Goal: Task Accomplishment & Management: Manage account settings

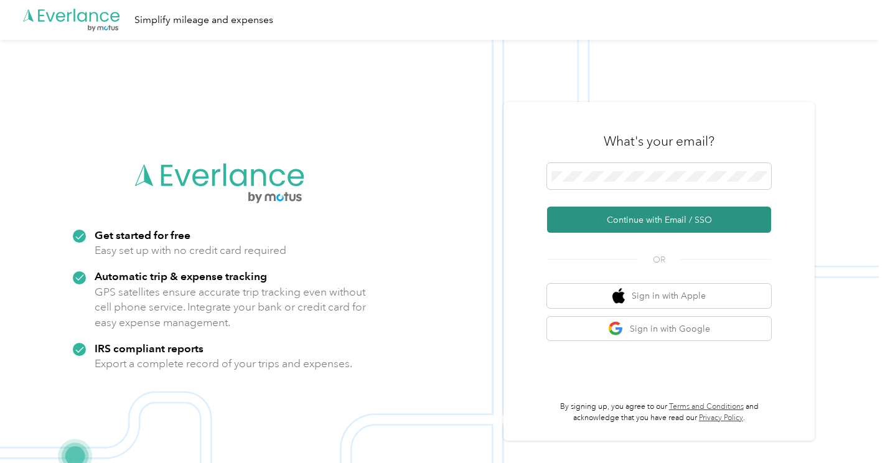
click at [622, 221] on button "Continue with Email / SSO" at bounding box center [659, 220] width 224 height 26
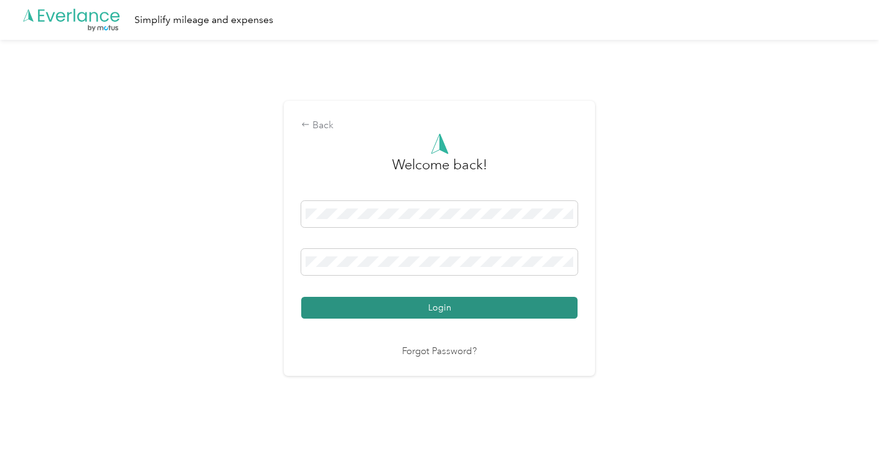
click at [444, 307] on button "Login" at bounding box center [439, 308] width 276 height 22
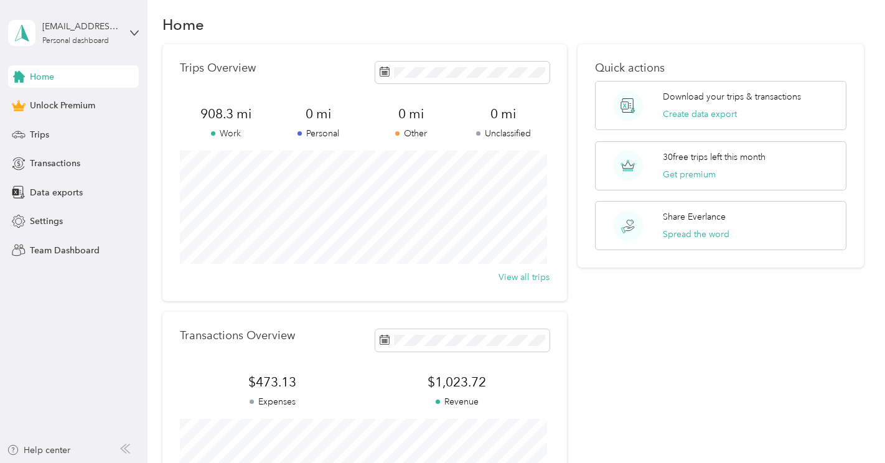
scroll to position [10, 0]
click at [37, 132] on span "Trips" at bounding box center [39, 134] width 19 height 13
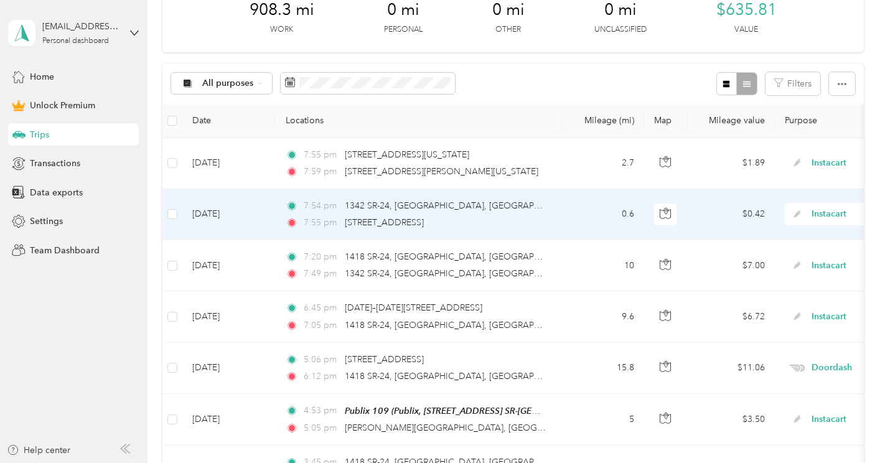
scroll to position [175, 0]
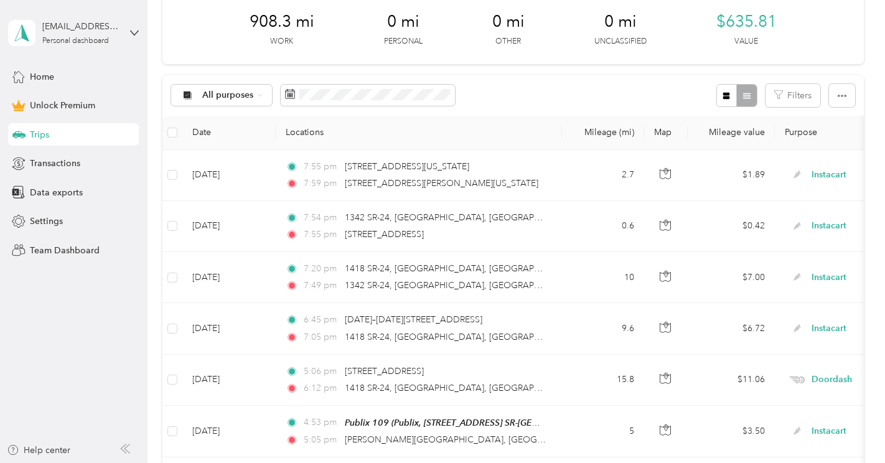
click at [862, 0] on div at bounding box center [442, 0] width 885 height 0
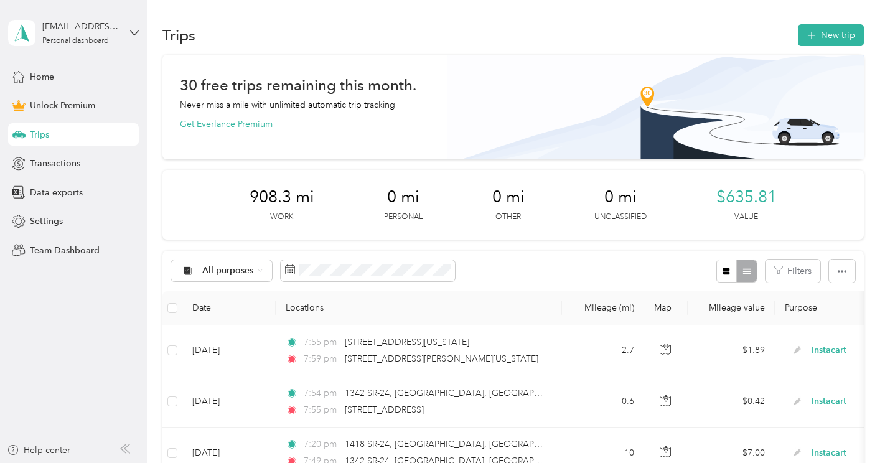
scroll to position [0, 0]
click at [840, 268] on icon "button" at bounding box center [841, 271] width 9 height 9
click at [603, 253] on div "All purposes Filters" at bounding box center [512, 271] width 701 height 40
click at [258, 271] on icon at bounding box center [260, 270] width 5 height 5
click at [119, 303] on aside "[EMAIL_ADDRESS][DOMAIN_NAME] Personal dashboard Home Unlock Premium Trips Trans…" at bounding box center [73, 231] width 147 height 463
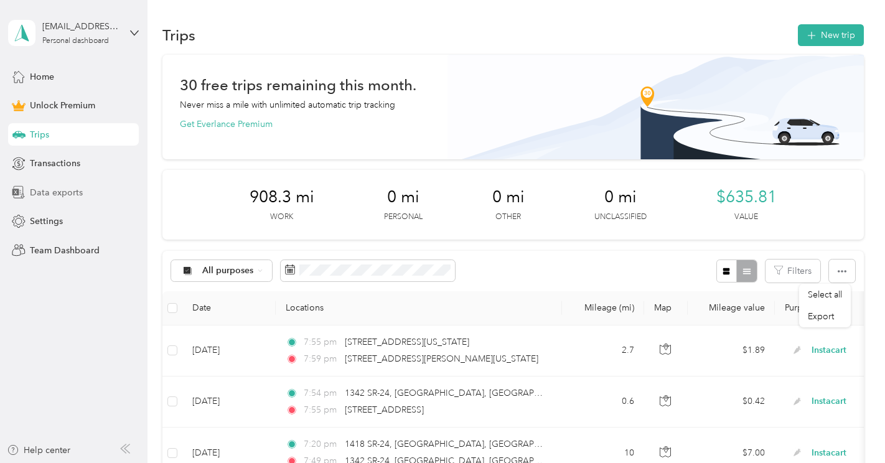
click at [63, 192] on span "Data exports" at bounding box center [56, 192] width 53 height 13
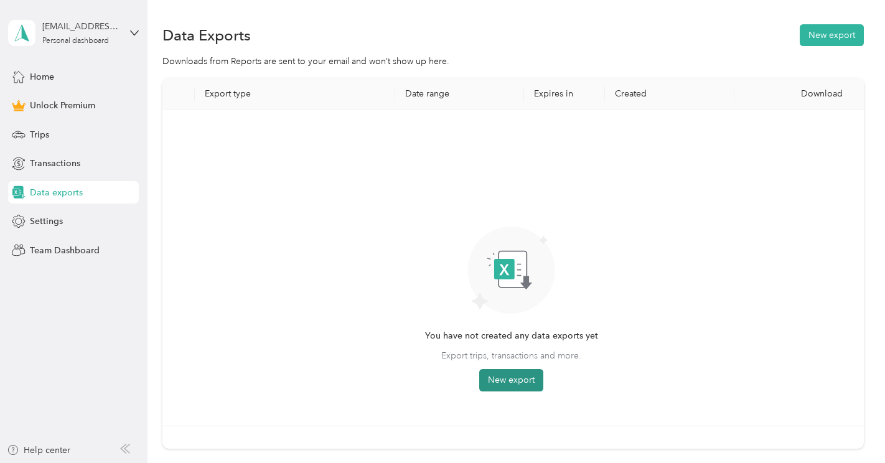
click at [510, 376] on button "New export" at bounding box center [511, 380] width 64 height 22
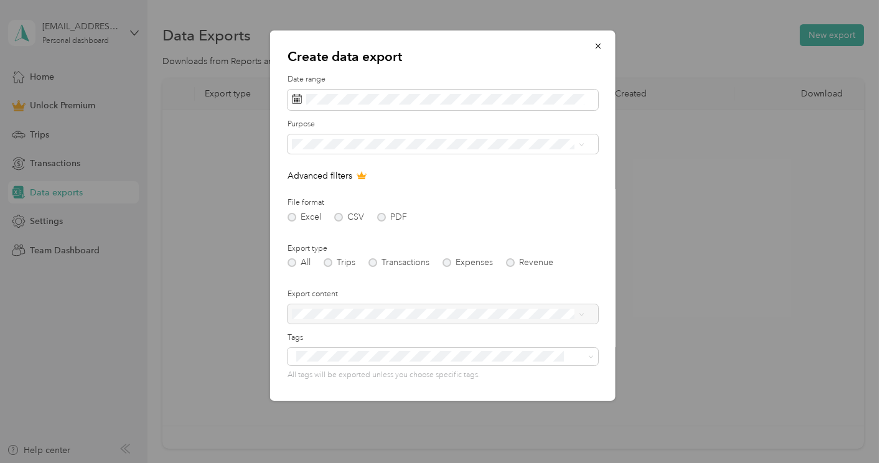
click at [396, 313] on div at bounding box center [442, 314] width 310 height 20
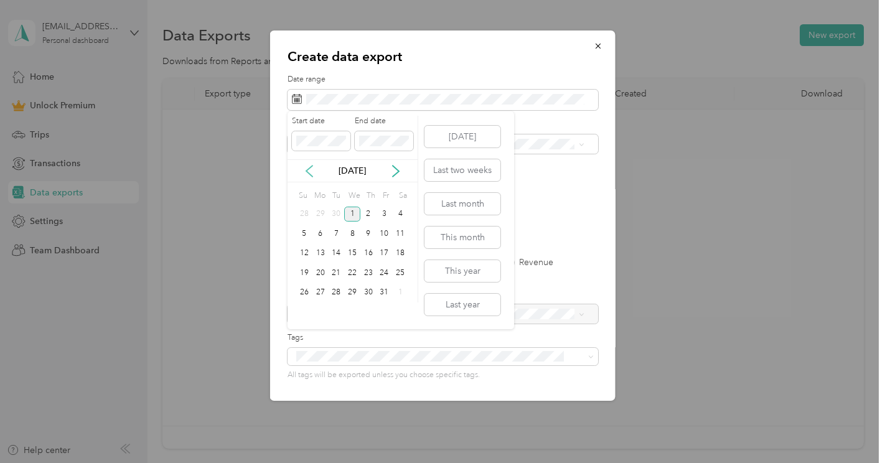
click at [308, 169] on icon at bounding box center [309, 171] width 6 height 11
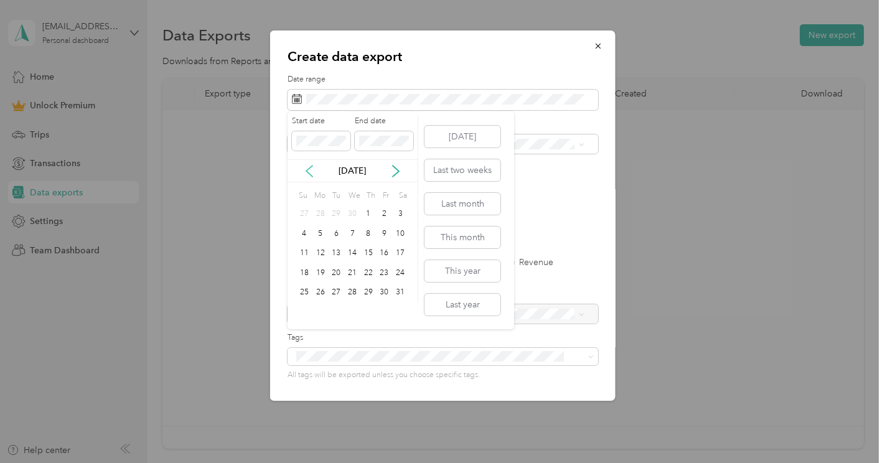
click at [308, 169] on icon at bounding box center [309, 171] width 6 height 11
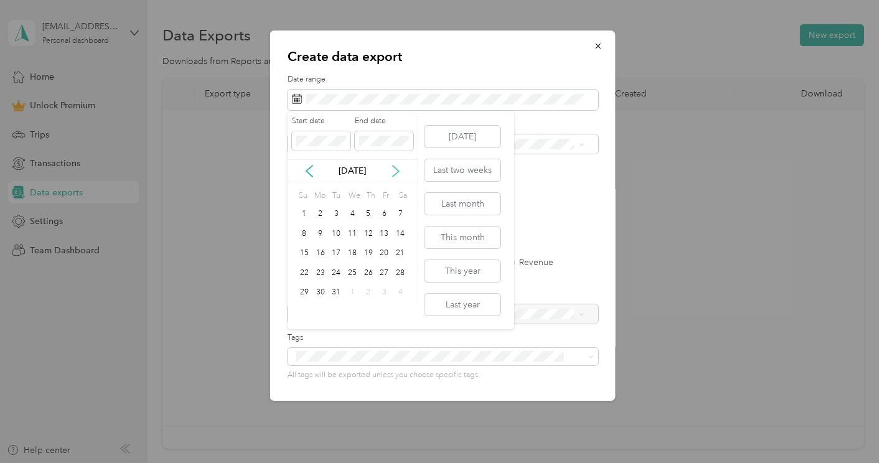
click at [396, 173] on icon at bounding box center [396, 171] width 6 height 11
click at [351, 211] on div "1" at bounding box center [352, 215] width 16 height 16
click at [398, 166] on icon at bounding box center [395, 171] width 12 height 12
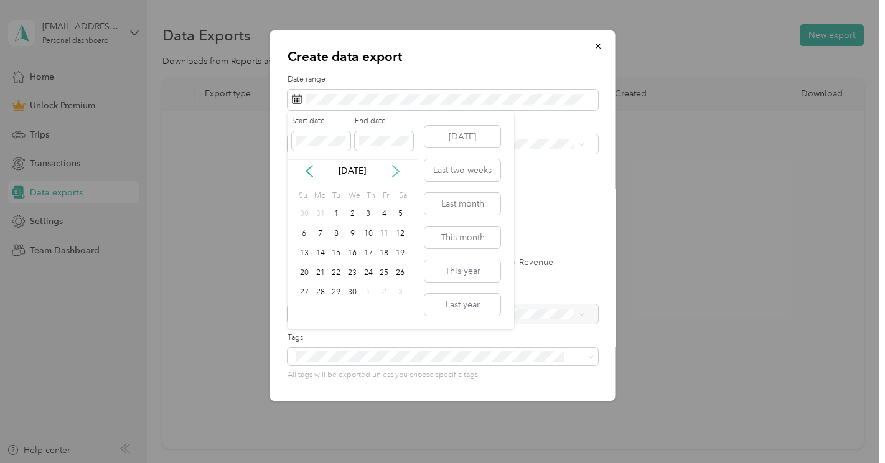
click at [398, 166] on icon at bounding box center [395, 171] width 12 height 12
click at [343, 177] on p "[DATE]" at bounding box center [352, 170] width 52 height 13
click at [465, 133] on button "[DATE]" at bounding box center [462, 137] width 76 height 22
click at [310, 169] on icon at bounding box center [309, 171] width 12 height 12
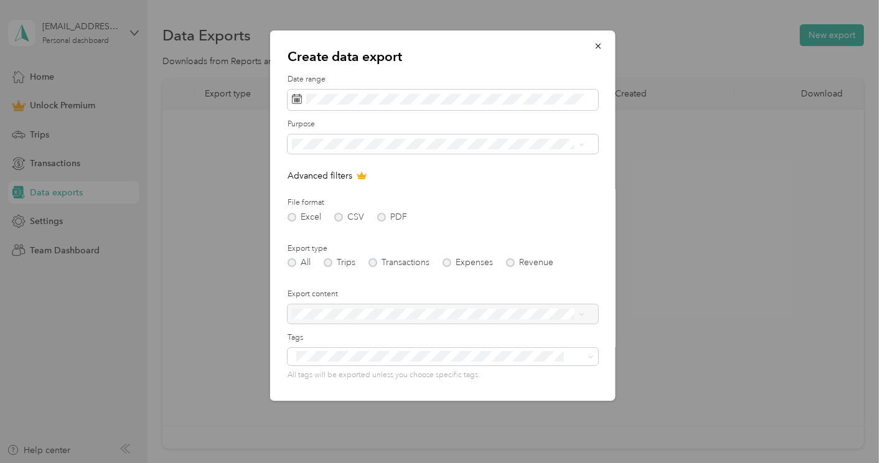
click at [559, 248] on label "Export type" at bounding box center [442, 248] width 310 height 11
click at [420, 314] on div at bounding box center [442, 314] width 310 height 20
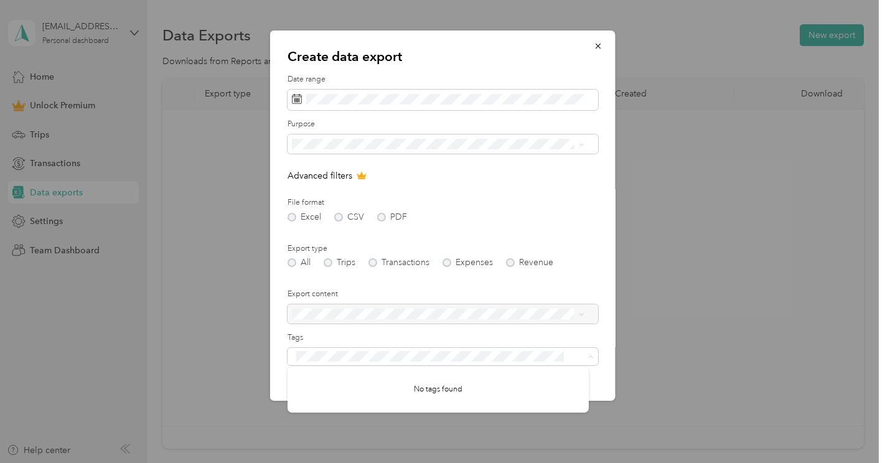
click at [522, 221] on form "Date range Purpose Advanced filters File format Excel CSV PDF Export type All T…" at bounding box center [442, 269] width 310 height 391
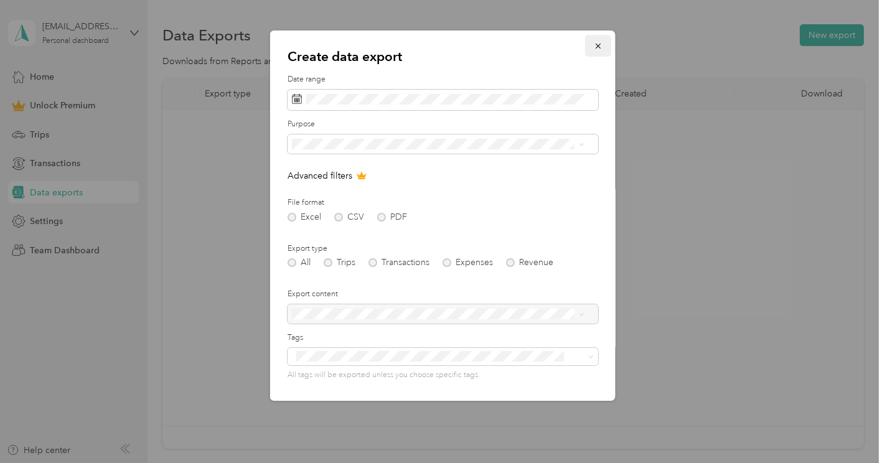
click at [595, 47] on icon "button" at bounding box center [597, 46] width 5 height 5
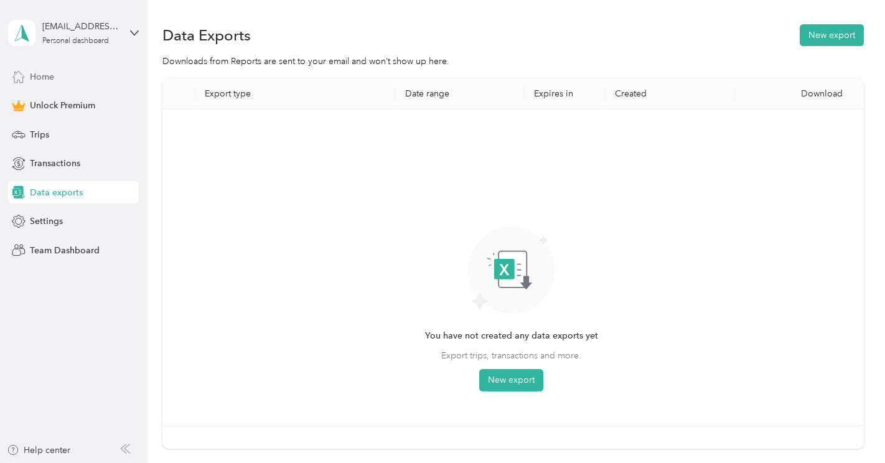
click at [42, 75] on span "Home" at bounding box center [42, 76] width 24 height 13
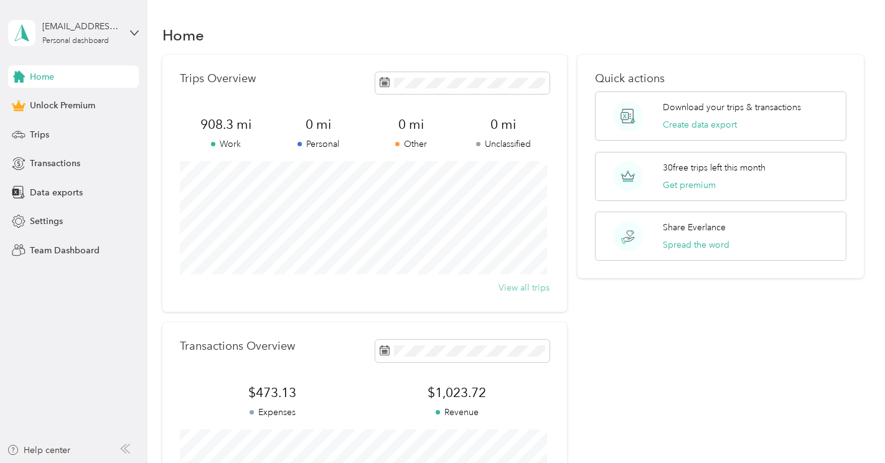
click at [518, 285] on button "View all trips" at bounding box center [523, 287] width 51 height 13
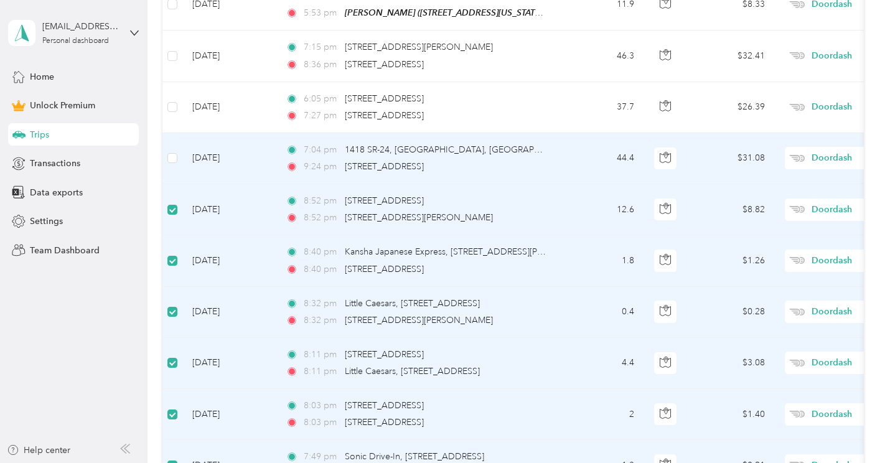
scroll to position [858, 0]
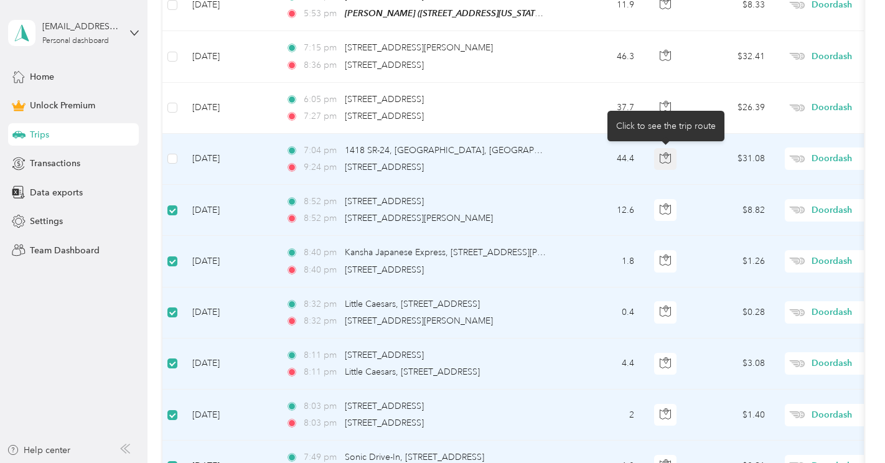
click at [667, 157] on icon "button" at bounding box center [665, 157] width 11 height 11
click at [661, 156] on icon "button" at bounding box center [665, 157] width 11 height 11
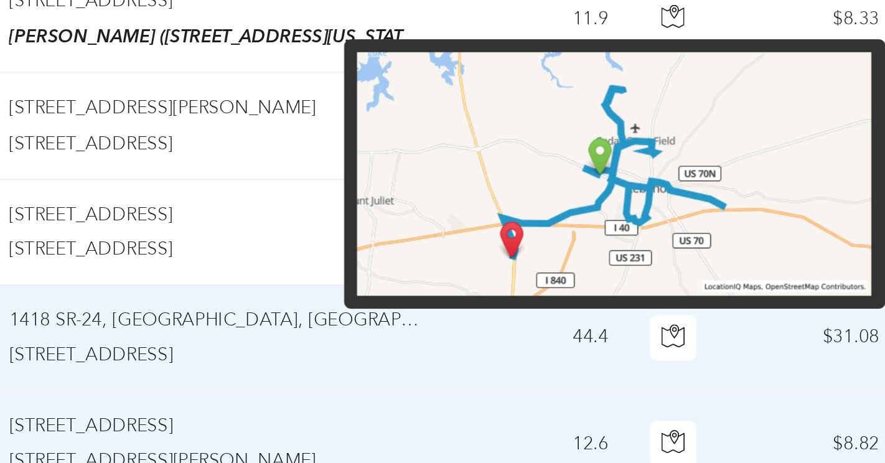
scroll to position [842, 0]
